Goal: Task Accomplishment & Management: Use online tool/utility

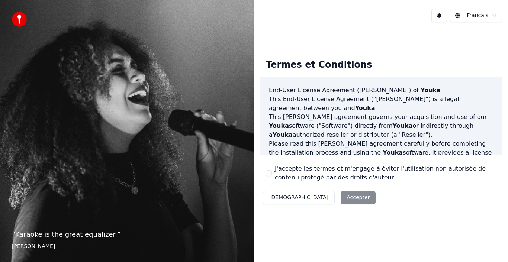
click at [318, 199] on div "Décliner Accepter" at bounding box center [319, 197] width 119 height 19
click at [319, 196] on div "Décliner Accepter" at bounding box center [319, 197] width 119 height 19
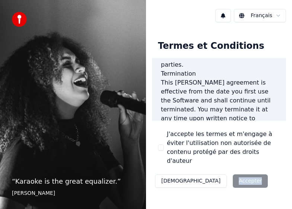
scroll to position [955, 0]
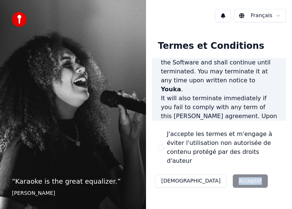
click at [214, 171] on div "Décliner Accepter" at bounding box center [211, 180] width 119 height 19
click at [226, 143] on label "J'accepte les termes et m'engage à éviter l'utilisation non autorisée de conten…" at bounding box center [223, 147] width 113 height 36
click at [164, 144] on button "J'accepte les termes et m'engage à éviter l'utilisation non autorisée de conten…" at bounding box center [161, 147] width 6 height 6
click at [232, 174] on button "Accepter" at bounding box center [249, 180] width 35 height 13
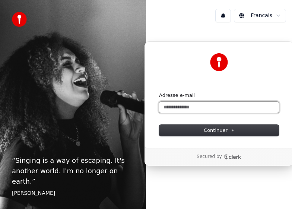
click at [209, 106] on input "Adresse e-mail" at bounding box center [219, 107] width 120 height 11
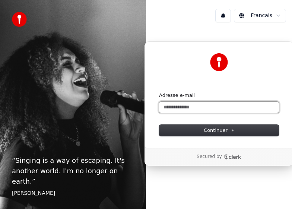
click at [209, 106] on input "Adresse e-mail" at bounding box center [219, 107] width 120 height 11
type input "*"
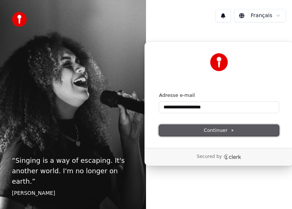
click at [228, 130] on span "Continuer" at bounding box center [218, 130] width 31 height 7
type input "**********"
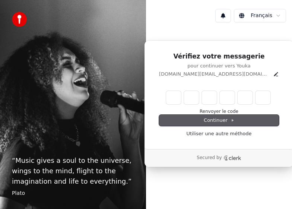
type input "*"
type input "**"
type input "*"
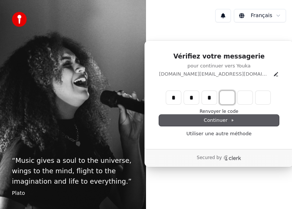
type input "***"
type input "*"
type input "****"
type input "*"
type input "******"
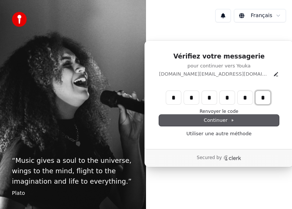
type input "*"
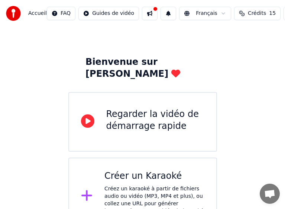
scroll to position [29, 0]
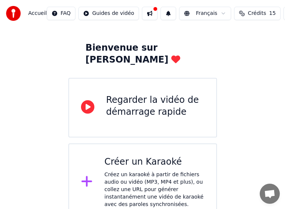
click at [122, 94] on div "Regarder la vidéo de démarrage rapide" at bounding box center [155, 106] width 98 height 24
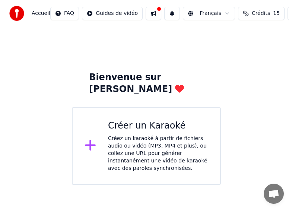
scroll to position [0, 0]
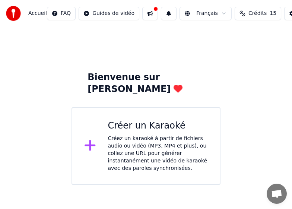
click at [115, 135] on div "Créez un karaoké à partir de fichiers audio ou vidéo (MP3, MP4 et plus), ou col…" at bounding box center [158, 153] width 100 height 37
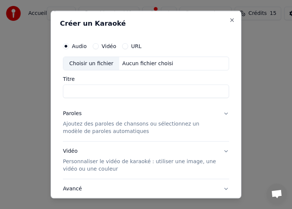
click at [105, 46] on label "Vidéo" at bounding box center [109, 45] width 15 height 5
click at [99, 46] on button "Vidéo" at bounding box center [96, 46] width 6 height 6
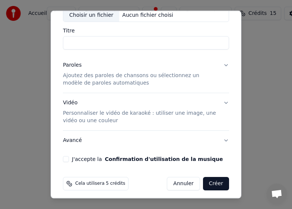
scroll to position [52, 0]
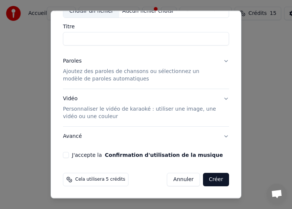
click at [80, 109] on p "Personnaliser le vidéo de karaoké : utiliser une image, une vidéo ou une couleur" at bounding box center [140, 112] width 154 height 15
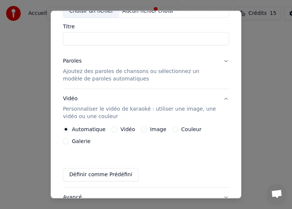
click at [79, 128] on label "Automatique" at bounding box center [88, 128] width 33 height 5
click at [69, 128] on button "Automatique" at bounding box center [66, 129] width 6 height 6
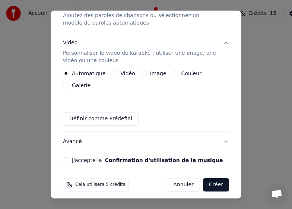
scroll to position [113, 0]
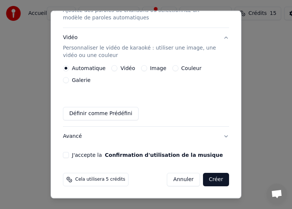
click at [210, 178] on button "Créer" at bounding box center [216, 179] width 26 height 13
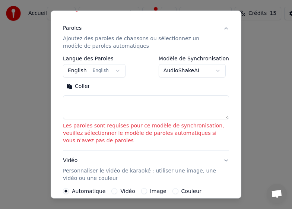
scroll to position [142, 0]
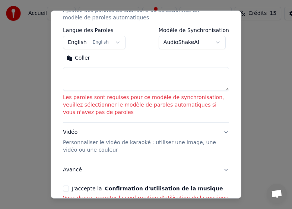
click at [112, 42] on button "English English" at bounding box center [94, 42] width 62 height 13
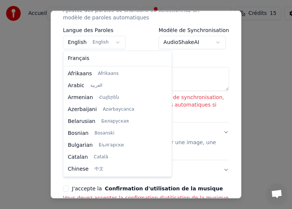
scroll to position [60, 0]
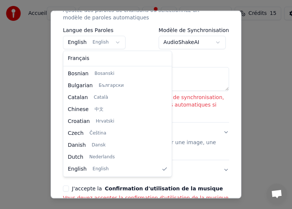
select select "**"
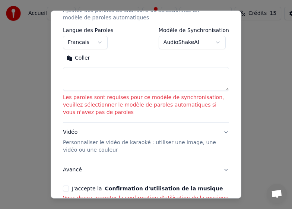
click at [214, 43] on body "**********" at bounding box center [146, 92] width 292 height 184
click at [139, 48] on body "**********" at bounding box center [146, 92] width 292 height 184
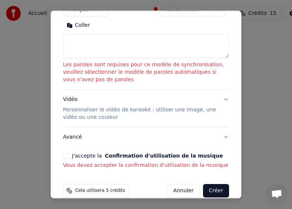
scroll to position [186, 0]
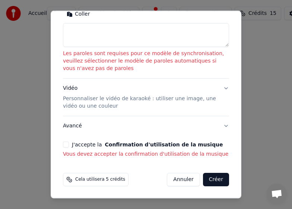
select select
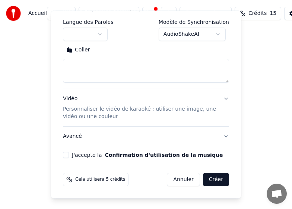
scroll to position [122, 0]
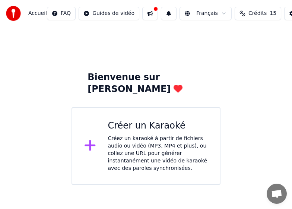
click at [227, 112] on div "Bienvenue sur [PERSON_NAME] un Karaoké Créez un karaoké à partir de fichiers au…" at bounding box center [146, 106] width 292 height 158
click at [88, 140] on icon at bounding box center [89, 145] width 11 height 11
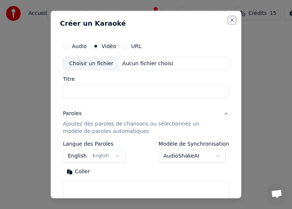
click at [229, 22] on button "Close" at bounding box center [232, 20] width 6 height 6
select select
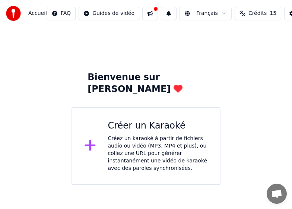
click at [237, 79] on div "Bienvenue sur [PERSON_NAME] un Karaoké Créez un karaoké à partir de fichiers au…" at bounding box center [146, 106] width 292 height 158
click at [138, 135] on div "Créez un karaoké à partir de fichiers audio ou vidéo (MP3, MP4 et plus), ou col…" at bounding box center [158, 153] width 100 height 37
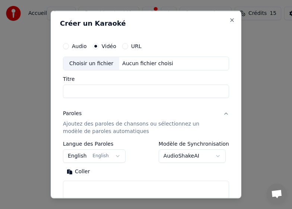
select select
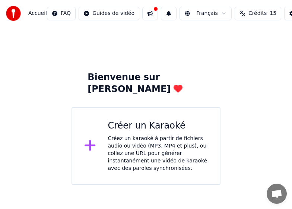
click at [118, 13] on html "Accueil FAQ Guides de vidéo Français Crédits 15 Paramètres Bienvenue sur Youka …" at bounding box center [146, 92] width 292 height 184
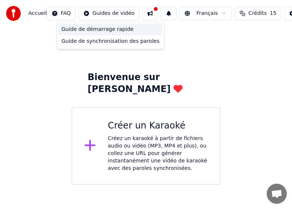
click at [100, 29] on div "Guide de démarrage rapide" at bounding box center [110, 29] width 104 height 12
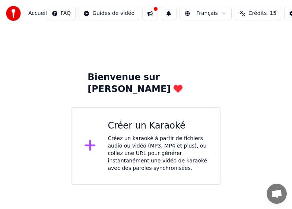
click at [121, 122] on div "Créer un Karaoké Créez un karaoké à partir de fichiers audio ou vidéo (MP3, MP4…" at bounding box center [158, 146] width 100 height 52
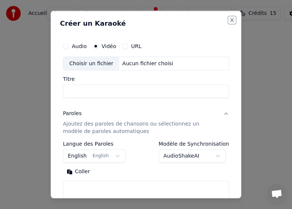
click at [229, 17] on button "Close" at bounding box center [232, 20] width 6 height 6
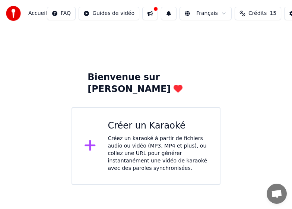
click at [14, 14] on img at bounding box center [13, 13] width 15 height 15
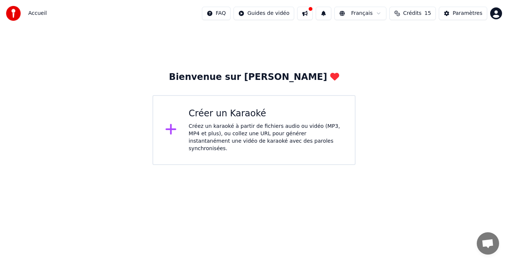
click at [38, 13] on span "Accueil" at bounding box center [37, 13] width 19 height 7
click at [235, 78] on div "Bienvenue sur [PERSON_NAME]" at bounding box center [254, 77] width 170 height 12
click at [224, 78] on div "Bienvenue sur [PERSON_NAME]" at bounding box center [254, 77] width 170 height 12
click at [388, 129] on div "Bienvenue sur [PERSON_NAME] un Karaoké Créez un karaoké à partir de fichiers au…" at bounding box center [254, 96] width 508 height 138
click at [267, 129] on div "Créez un karaoké à partir de fichiers audio ou vidéo (MP3, MP4 et plus), ou col…" at bounding box center [266, 138] width 154 height 30
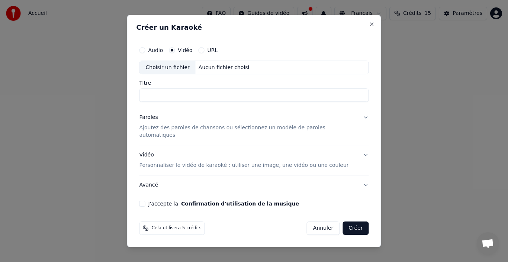
click at [196, 162] on p "Personnaliser le vidéo de karaoké : utiliser une image, une vidéo ou une couleur" at bounding box center [243, 165] width 209 height 7
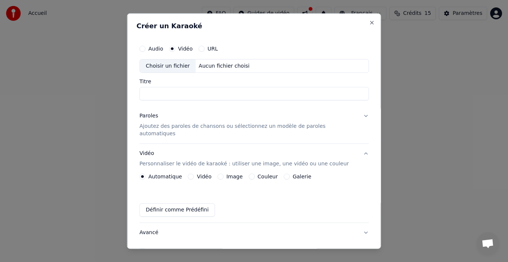
click at [202, 174] on label "Vidéo" at bounding box center [204, 176] width 15 height 5
click at [194, 174] on button "Vidéo" at bounding box center [191, 177] width 6 height 6
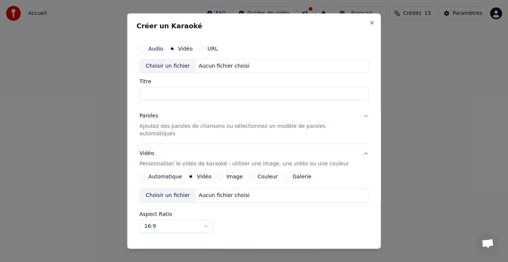
click at [178, 189] on div "Choisir un fichier" at bounding box center [168, 195] width 56 height 13
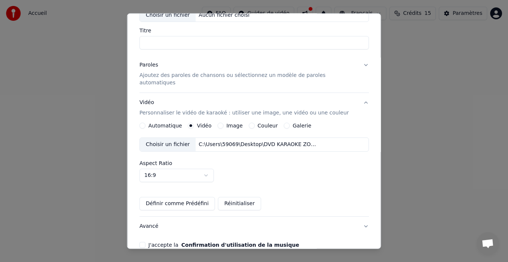
scroll to position [38, 0]
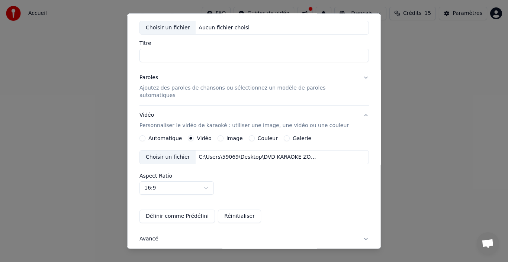
click at [354, 77] on button "Paroles Ajoutez des paroles de chansons ou sélectionnez un modèle de paroles au…" at bounding box center [254, 86] width 230 height 37
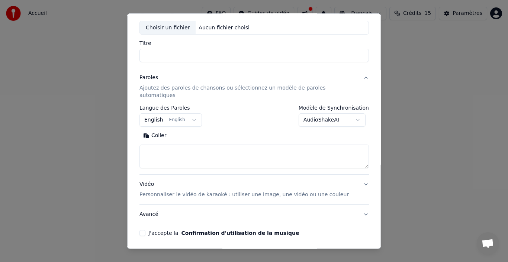
click at [193, 113] on button "English English" at bounding box center [170, 119] width 62 height 13
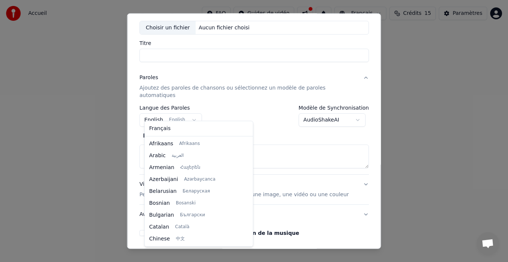
scroll to position [60, 0]
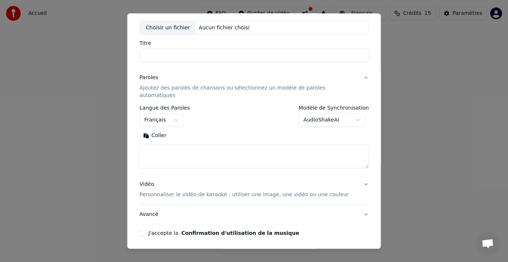
click at [232, 110] on div "**********" at bounding box center [254, 116] width 230 height 22
click at [350, 248] on div "Cela utilisera 5 crédits Annuler Créer" at bounding box center [254, 257] width 235 height 19
click at [345, 251] on button "Créer" at bounding box center [356, 257] width 26 height 13
select select "**"
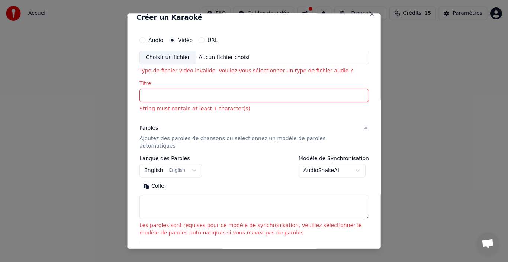
scroll to position [0, 0]
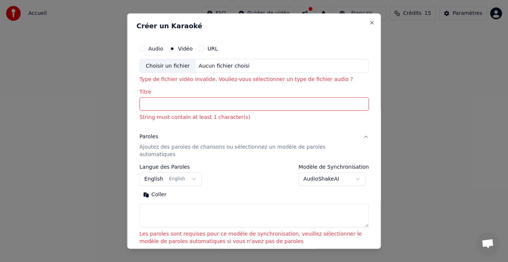
click at [157, 46] on label "Audio" at bounding box center [155, 48] width 15 height 5
click at [145, 46] on button "Audio" at bounding box center [142, 48] width 6 height 6
click at [182, 48] on label "Vidéo" at bounding box center [185, 48] width 15 height 5
click at [175, 48] on button "Vidéo" at bounding box center [172, 48] width 6 height 6
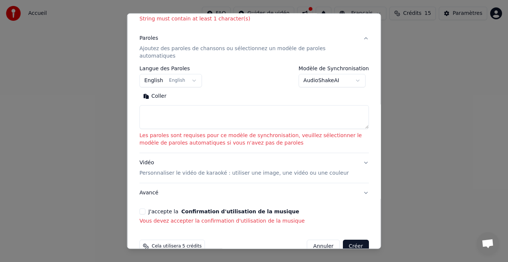
scroll to position [107, 0]
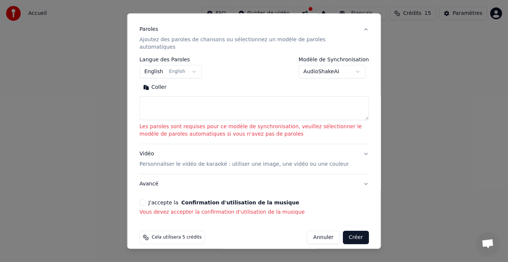
click at [208, 161] on p "Personnaliser le vidéo de karaoké : utiliser une image, une vidéo ou une couleur" at bounding box center [243, 164] width 209 height 7
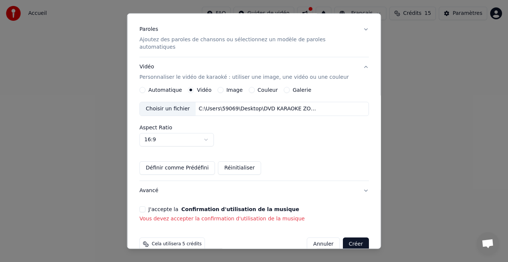
click at [145, 87] on button "Automatique" at bounding box center [142, 90] width 6 height 6
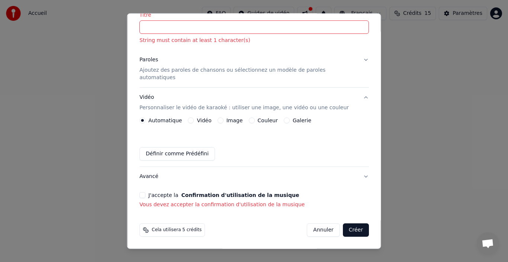
scroll to position [70, 0]
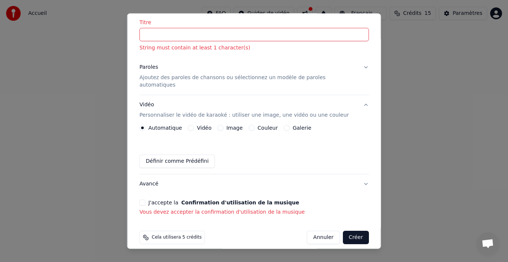
click at [343, 231] on button "Créer" at bounding box center [356, 237] width 26 height 13
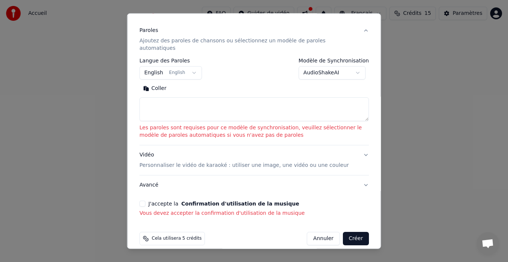
scroll to position [107, 0]
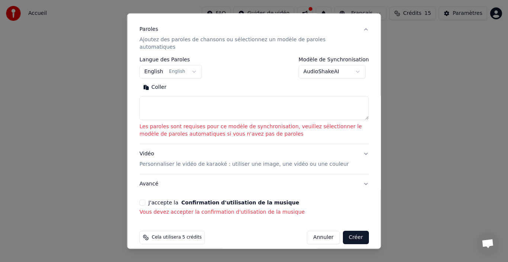
click at [350, 231] on button "Créer" at bounding box center [356, 237] width 26 height 13
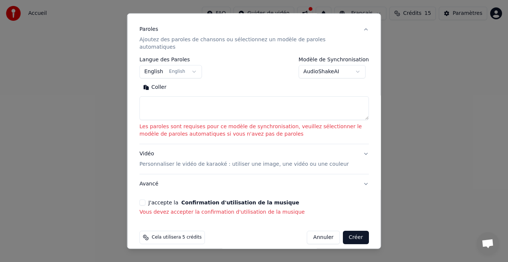
click at [350, 231] on button "Créer" at bounding box center [356, 237] width 26 height 13
